Goal: Task Accomplishment & Management: Manage account settings

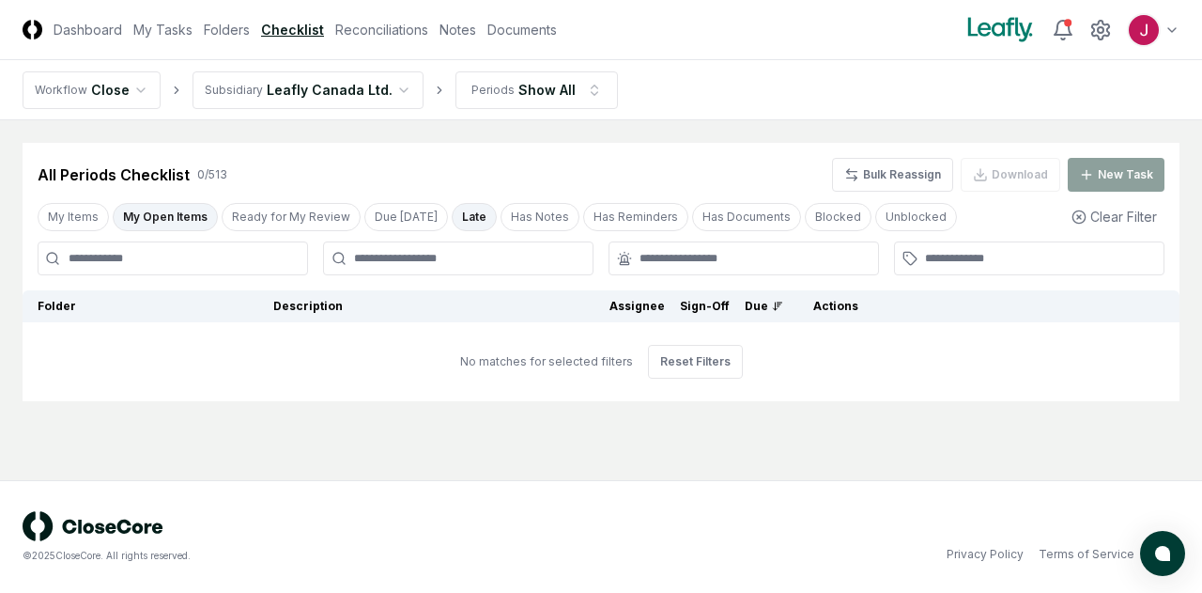
click at [389, 87] on html "CloseCore Dashboard My Tasks Folders Checklist Reconciliations Notes Documents …" at bounding box center [601, 296] width 1202 height 593
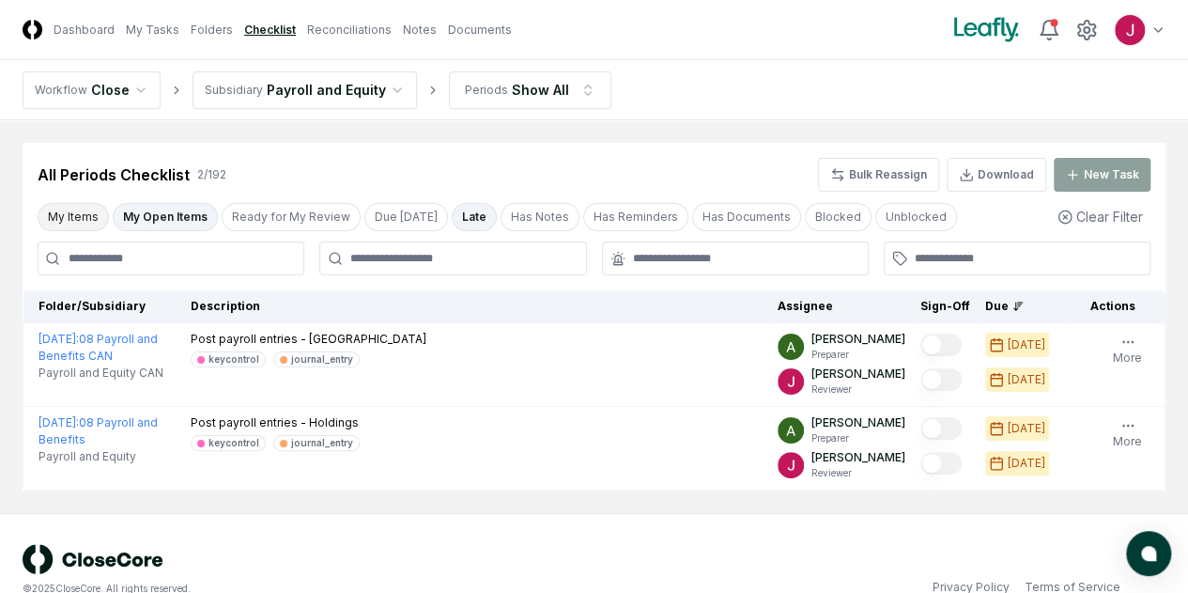
click at [81, 218] on button "My Items" at bounding box center [73, 217] width 71 height 28
click at [83, 211] on button "My Items" at bounding box center [73, 217] width 71 height 28
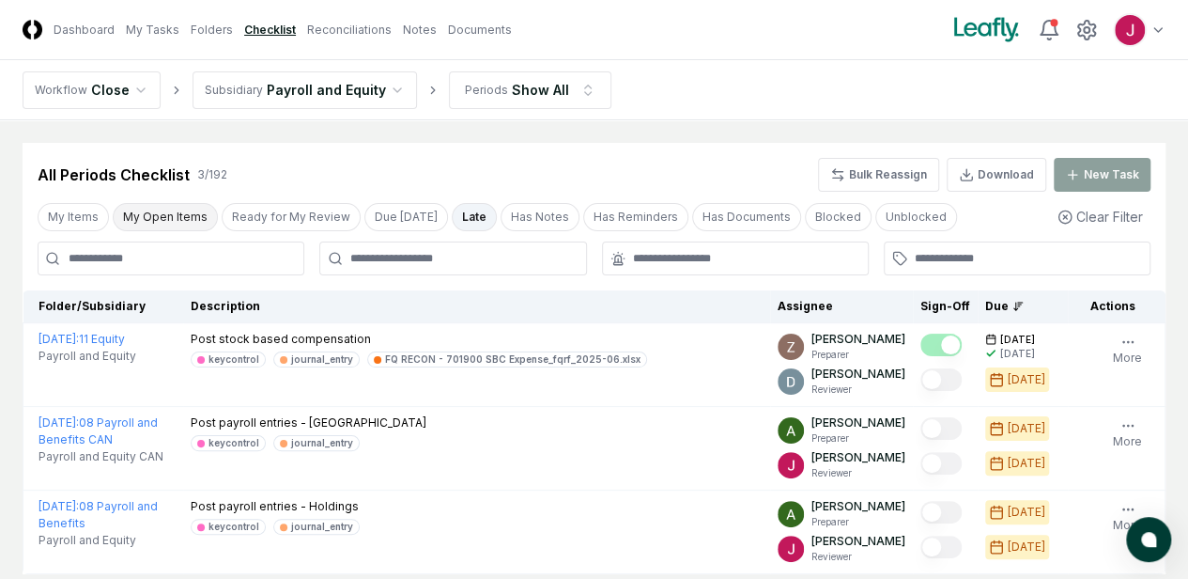
click at [171, 214] on button "My Open Items" at bounding box center [165, 217] width 105 height 28
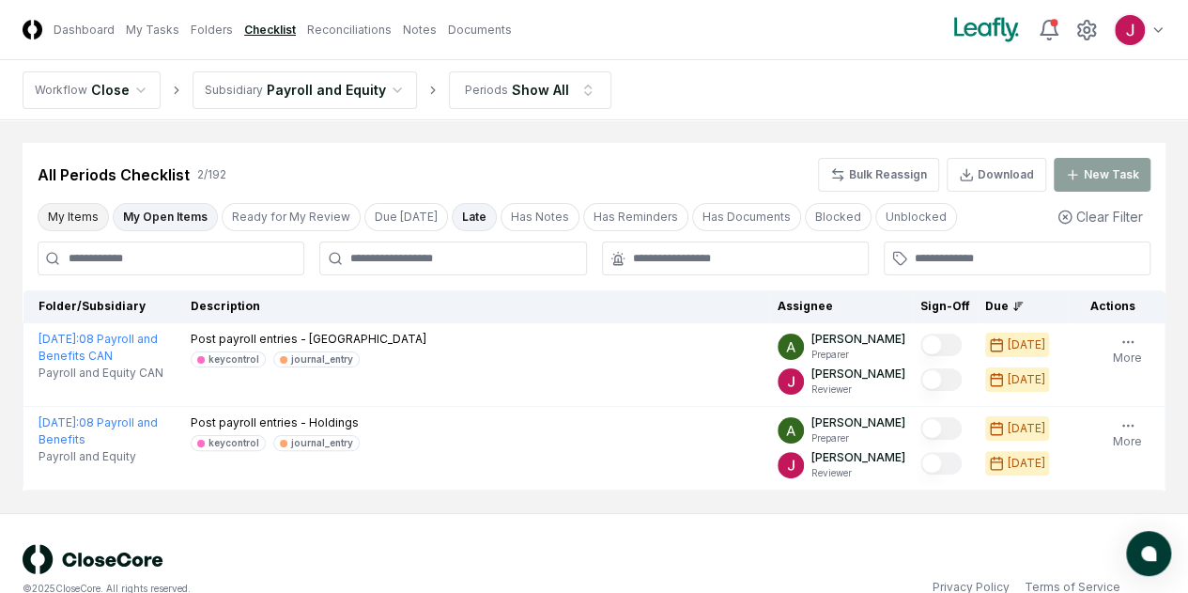
click at [77, 218] on button "My Items" at bounding box center [73, 217] width 71 height 28
click at [1114, 219] on button "Clear Filter" at bounding box center [1100, 216] width 101 height 35
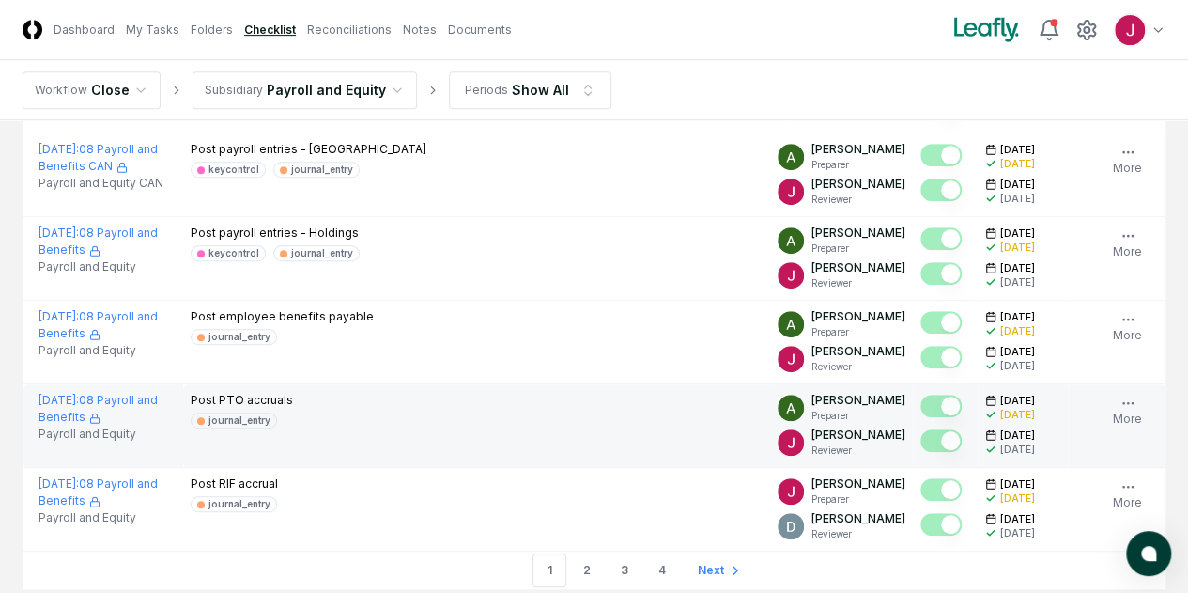
scroll to position [4158, 0]
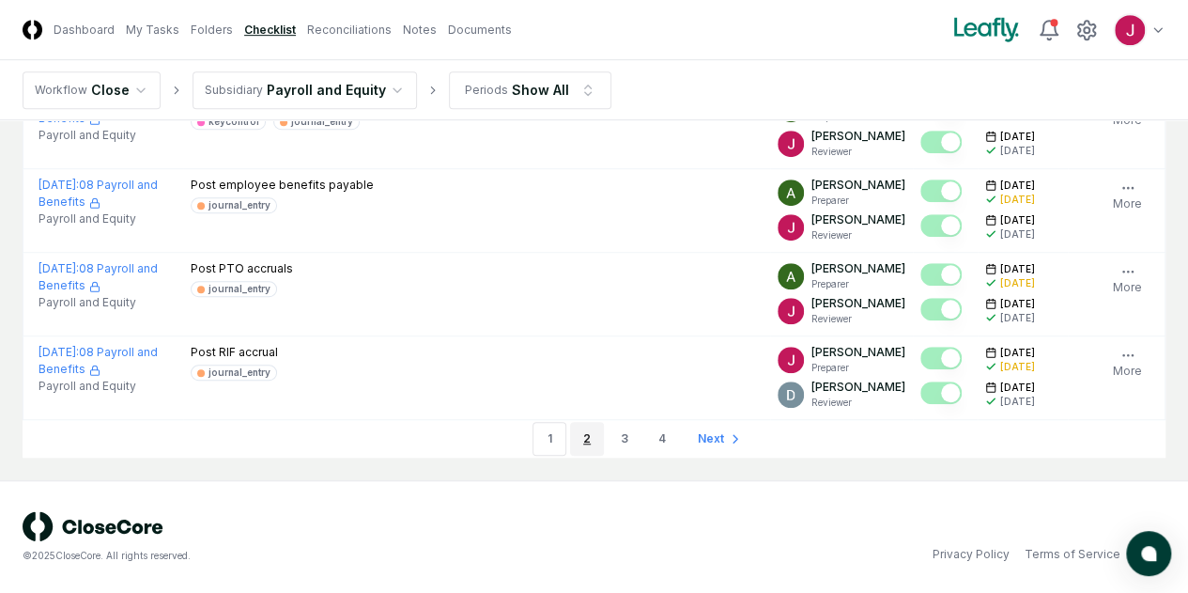
click at [588, 435] on link "2" at bounding box center [587, 439] width 34 height 34
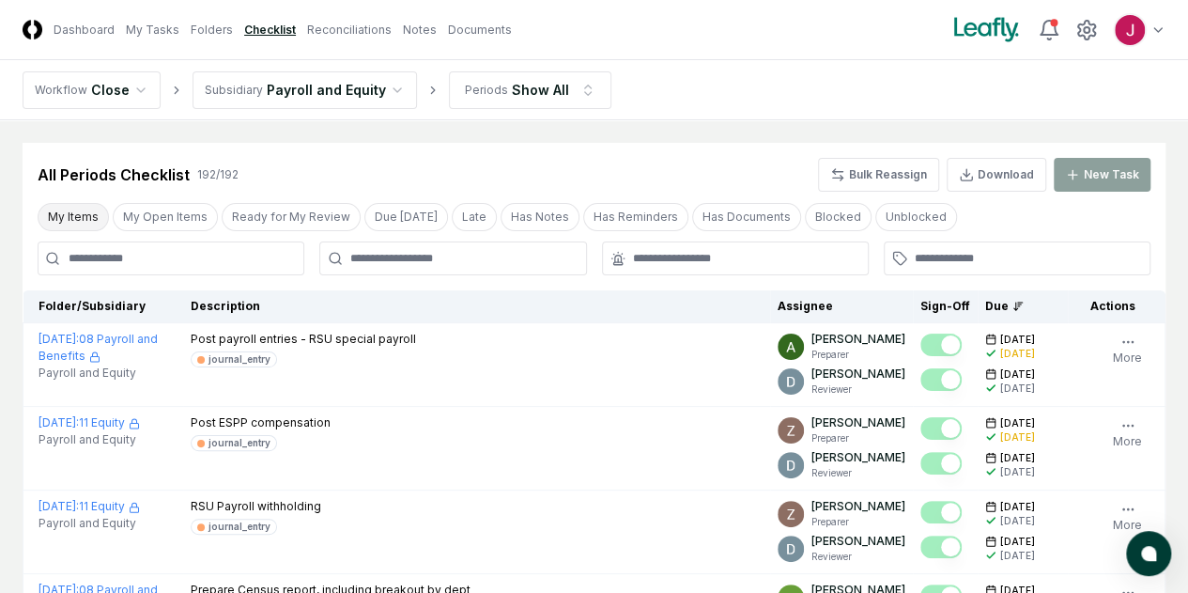
click at [66, 213] on button "My Items" at bounding box center [73, 217] width 71 height 28
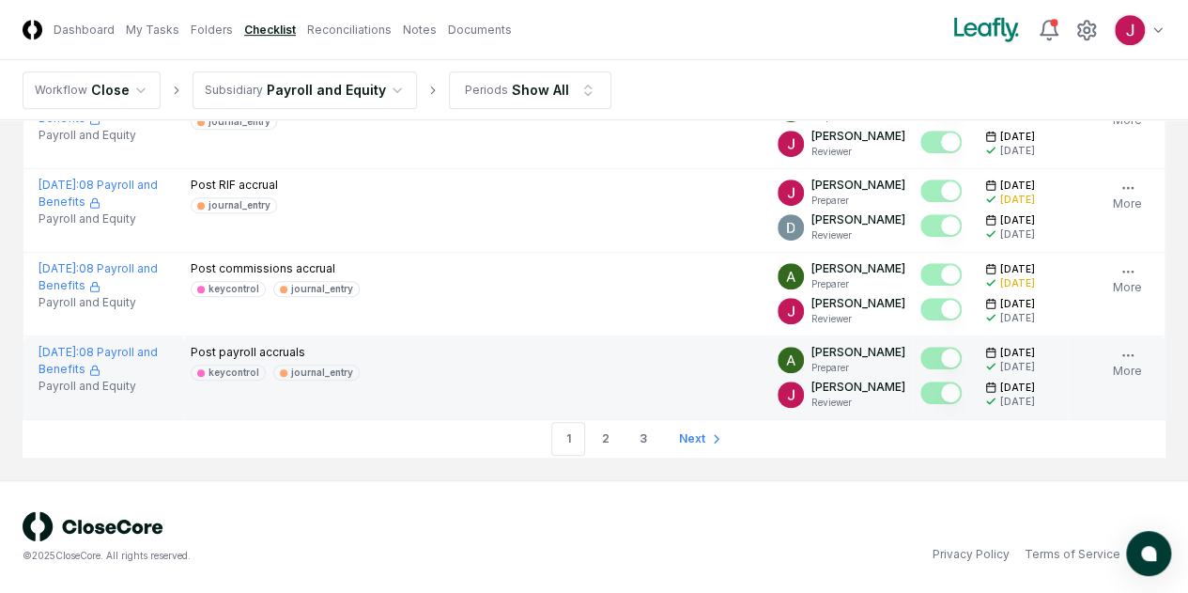
scroll to position [4168, 0]
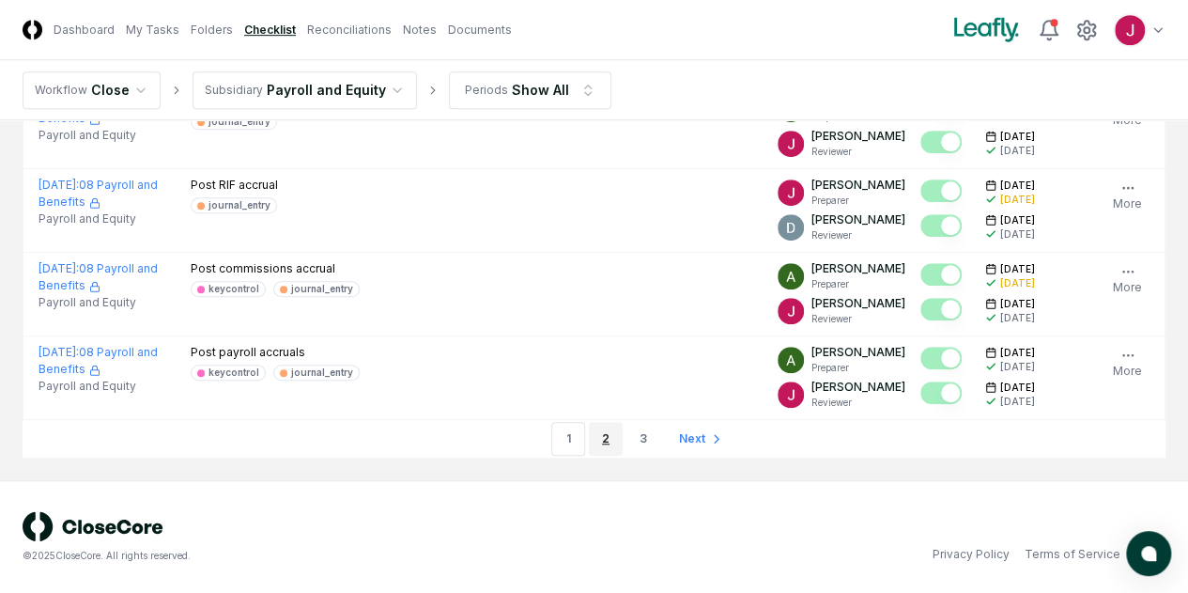
click at [595, 439] on link "2" at bounding box center [606, 439] width 34 height 34
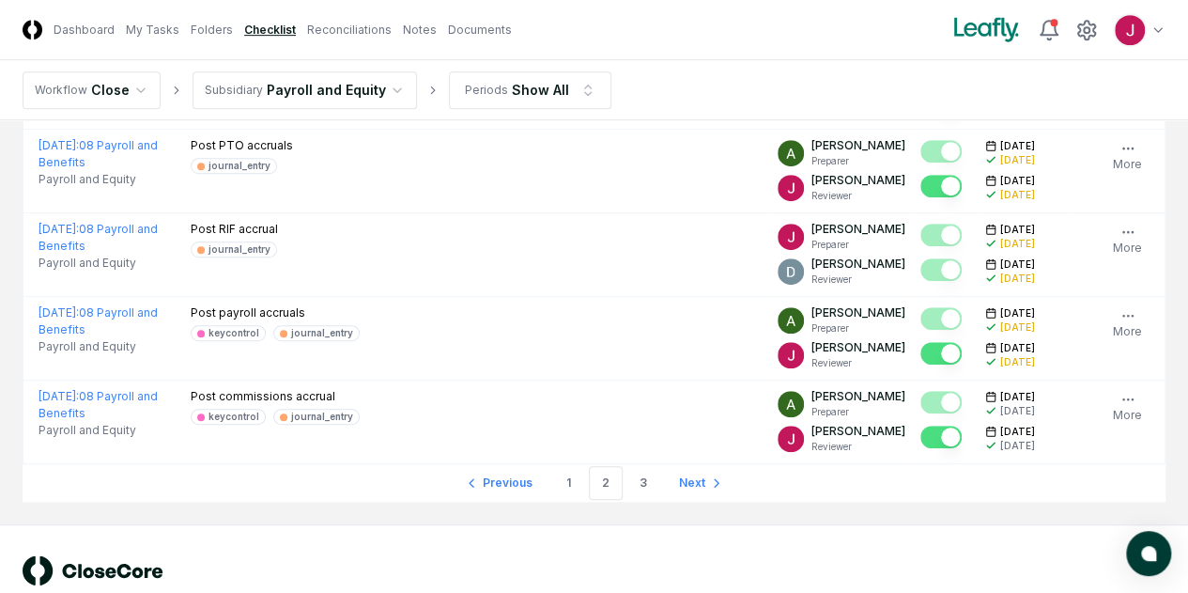
scroll to position [4168, 0]
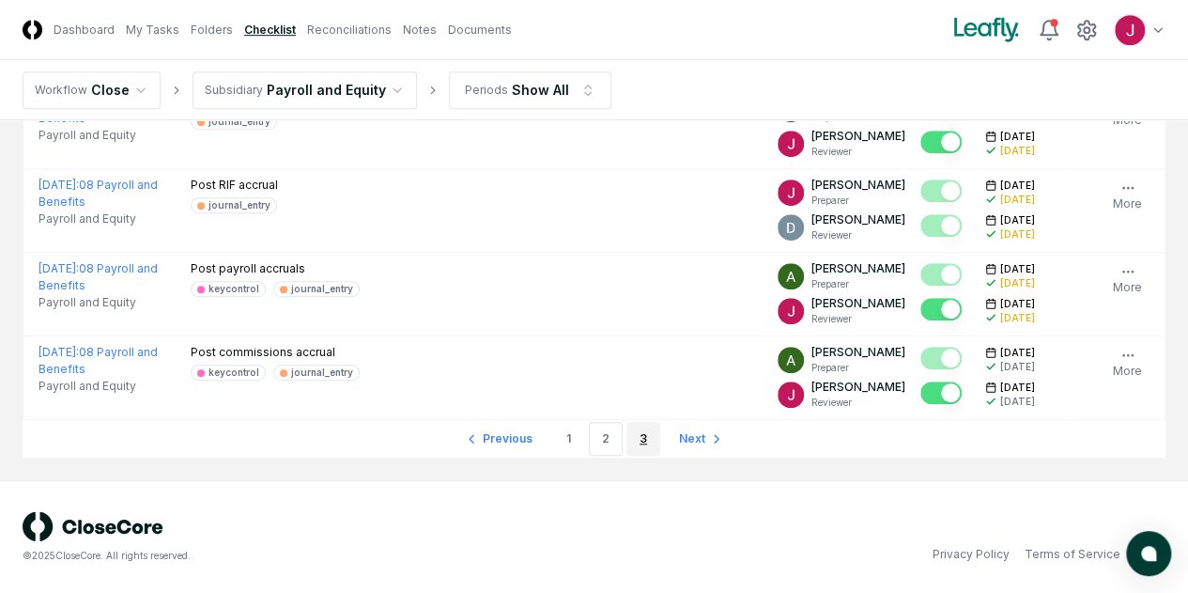
click at [636, 441] on link "3" at bounding box center [643, 439] width 34 height 34
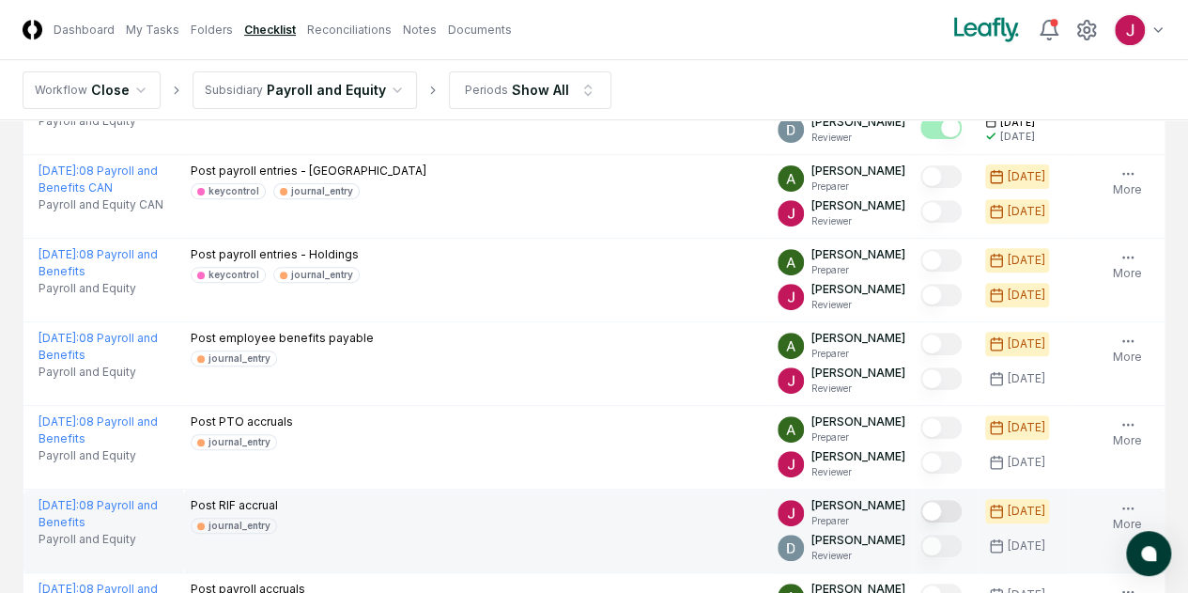
scroll to position [282, 0]
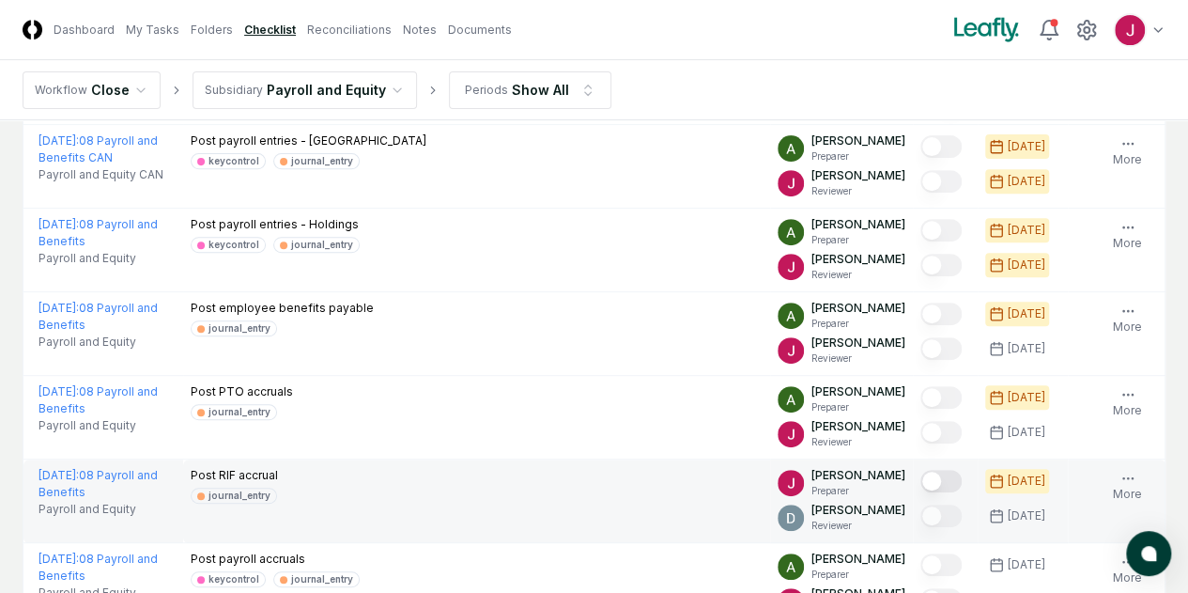
click at [0, 0] on icon "button" at bounding box center [0, 0] width 0 height 0
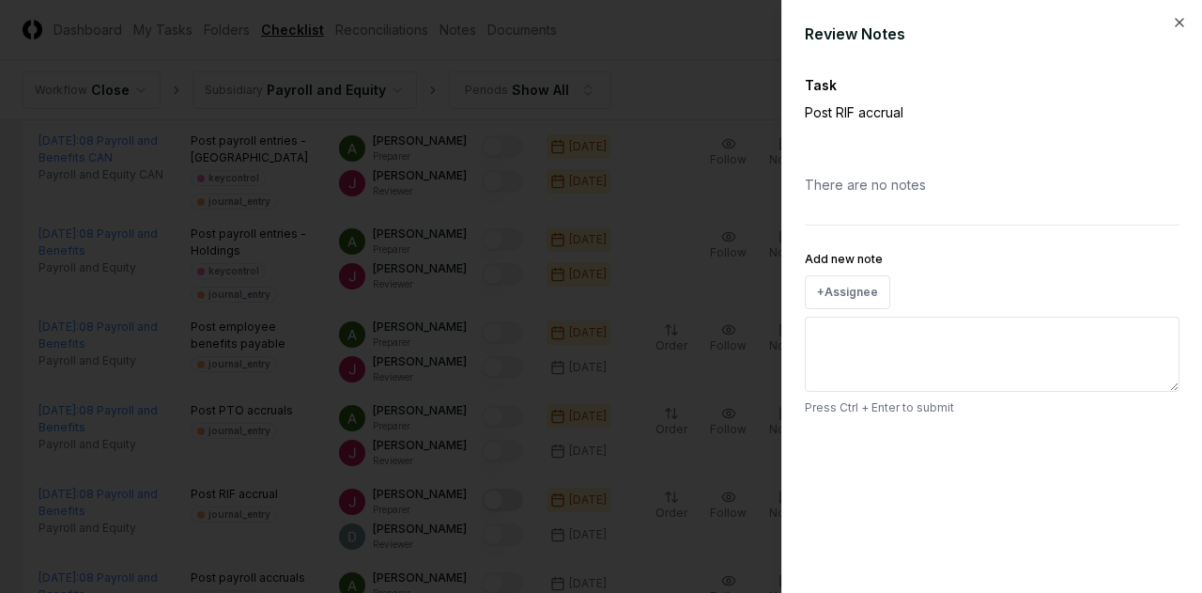
click at [847, 360] on textarea "Add new note" at bounding box center [992, 354] width 375 height 75
type textarea "*"
type textarea "**"
type textarea "*"
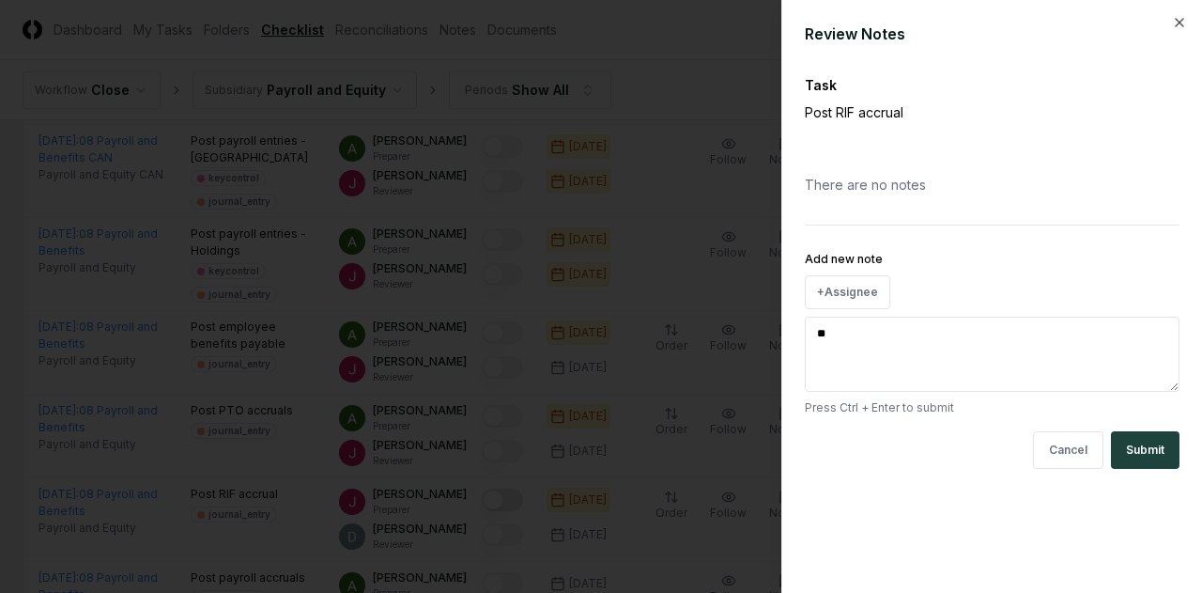
type textarea "***"
type textarea "*"
type textarea "***"
click at [1145, 452] on button "Submit" at bounding box center [1145, 450] width 69 height 38
type textarea "*"
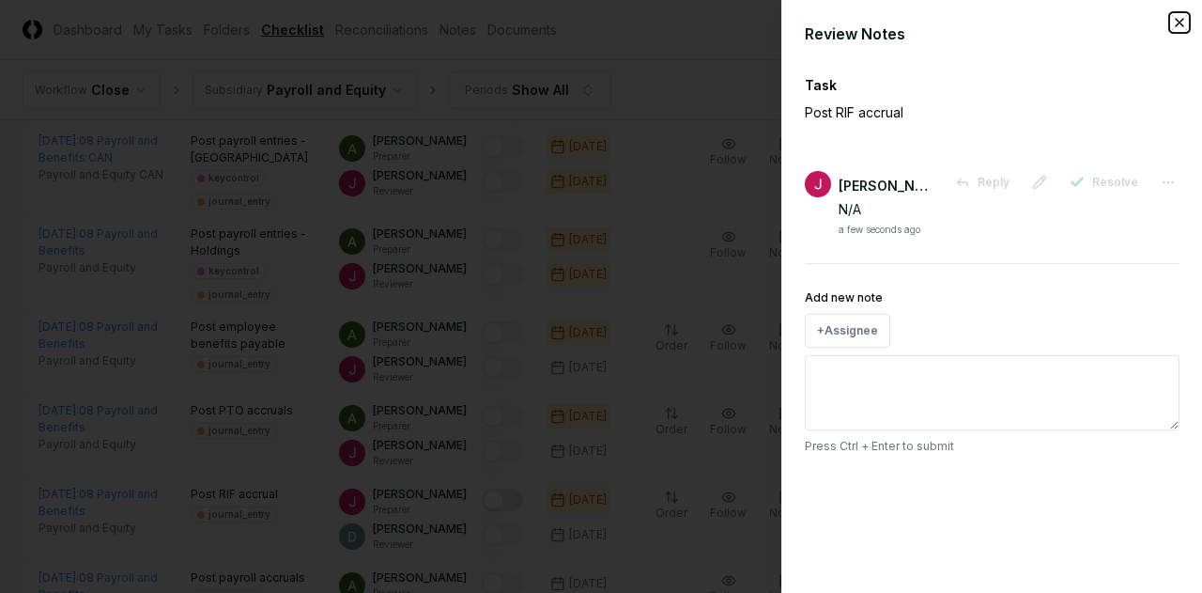
click at [1176, 20] on icon "button" at bounding box center [1180, 23] width 8 height 8
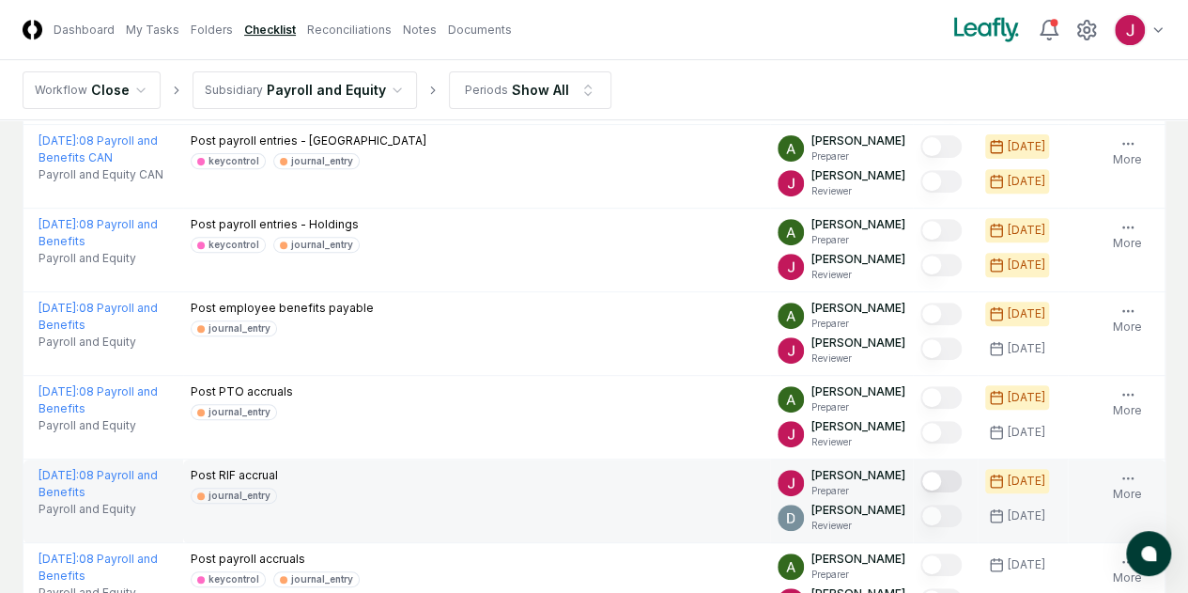
click at [920, 490] on button "Mark complete" at bounding box center [940, 481] width 41 height 23
click at [1160, 25] on html "CloseCore Dashboard My Tasks Folders Checklist Reconciliations Notes Documents …" at bounding box center [594, 342] width 1188 height 1248
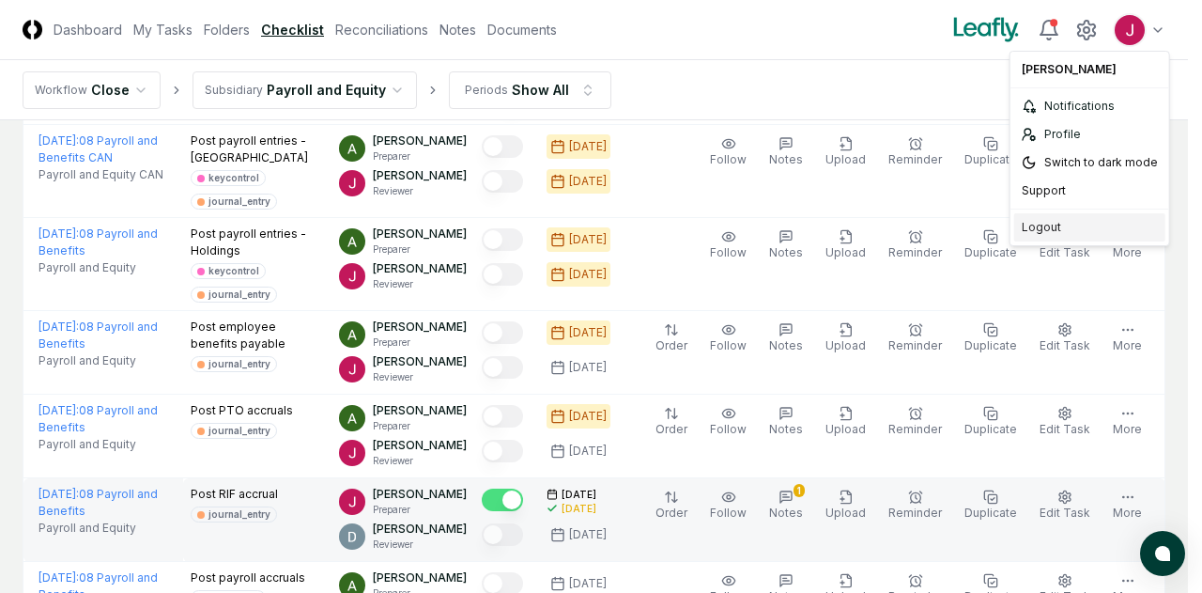
click at [1055, 226] on div "Logout" at bounding box center [1089, 227] width 151 height 28
